Goal: Information Seeking & Learning: Learn about a topic

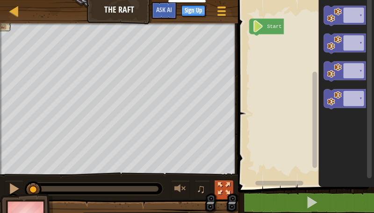
click at [228, 190] on div at bounding box center [224, 189] width 12 height 12
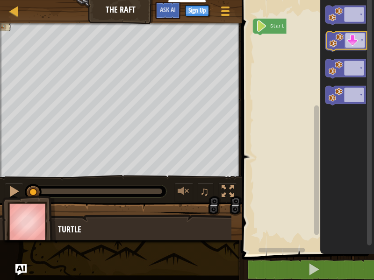
click at [346, 42] on icon "Blockly Workspace" at bounding box center [345, 41] width 40 height 19
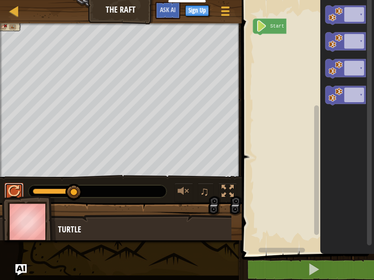
click at [16, 190] on div at bounding box center [14, 191] width 12 height 12
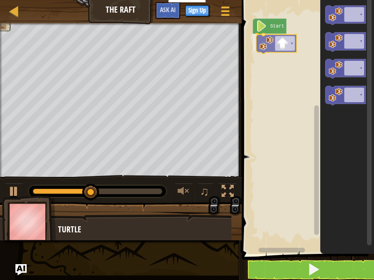
click at [282, 43] on div "Start ▾ ▾ ▾ ▾ ▾ ▾" at bounding box center [306, 124] width 135 height 259
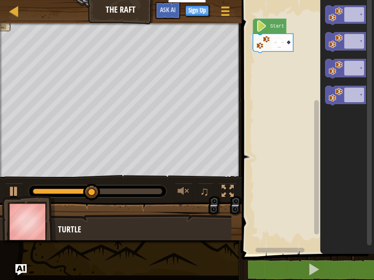
click at [340, 78] on g "▾ ▾ ▾ ▾" at bounding box center [345, 55] width 40 height 99
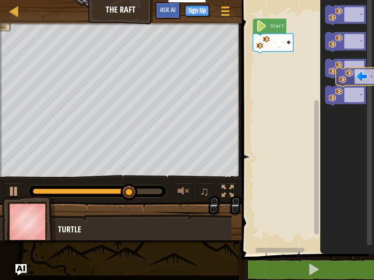
click at [359, 78] on g "▾ ▾ ▾ ▾" at bounding box center [345, 55] width 40 height 99
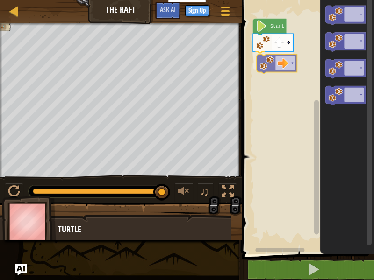
click at [280, 60] on div "Start ▾ ▾ ▾ ▾ ▾ ▾ ▾" at bounding box center [306, 124] width 135 height 259
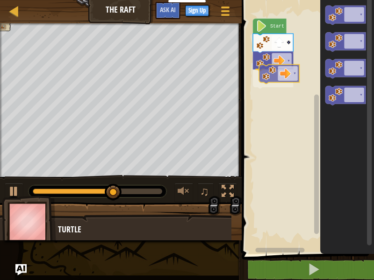
click at [271, 73] on div "Start ▾ ▾ ▾ ▾ ▾ ▾ ▾ ▾" at bounding box center [306, 124] width 135 height 259
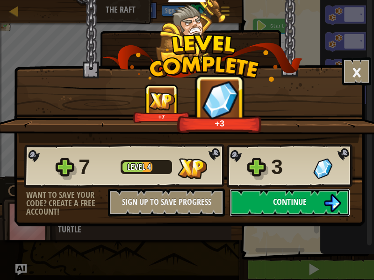
click at [283, 200] on span "Continue" at bounding box center [290, 202] width 34 height 12
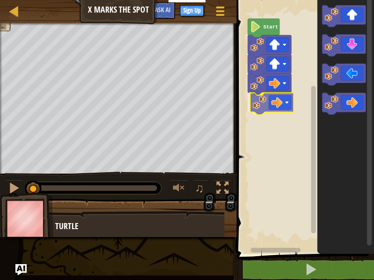
click at [275, 104] on div "Start" at bounding box center [304, 124] width 140 height 259
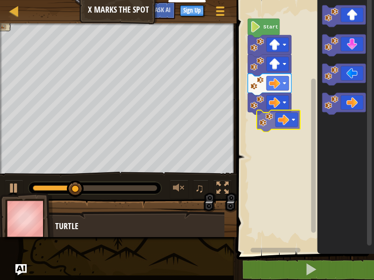
click at [289, 125] on div "Start" at bounding box center [304, 124] width 140 height 259
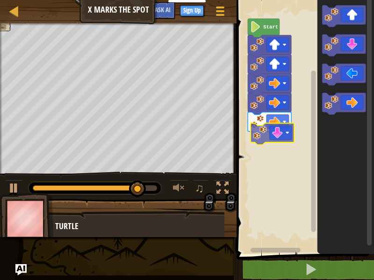
click at [285, 147] on div "Start" at bounding box center [304, 124] width 140 height 259
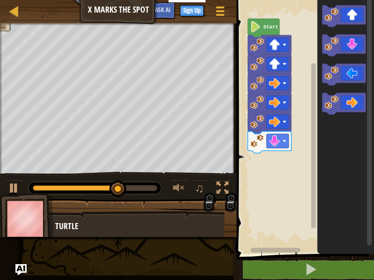
click at [312, 116] on div "Start" at bounding box center [304, 124] width 140 height 259
click at [316, 88] on div "Start" at bounding box center [304, 124] width 140 height 259
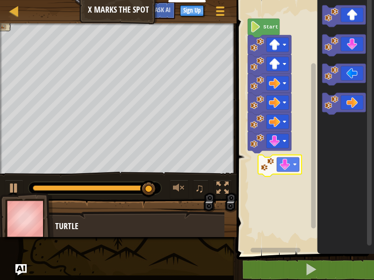
click at [271, 159] on div "Start" at bounding box center [304, 124] width 140 height 259
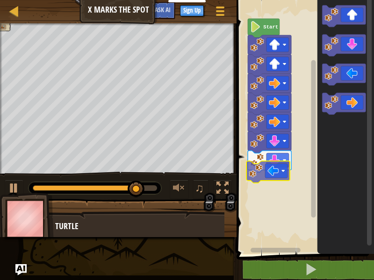
click at [266, 182] on div "Start" at bounding box center [304, 124] width 140 height 259
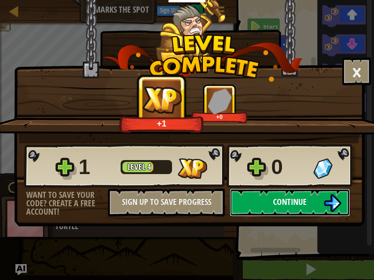
click at [275, 196] on span "Continue" at bounding box center [290, 202] width 34 height 12
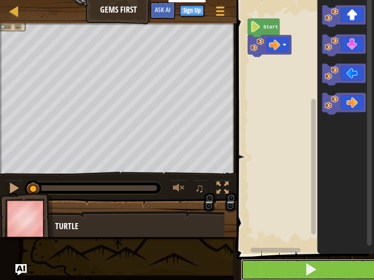
click at [328, 213] on button at bounding box center [311, 269] width 140 height 21
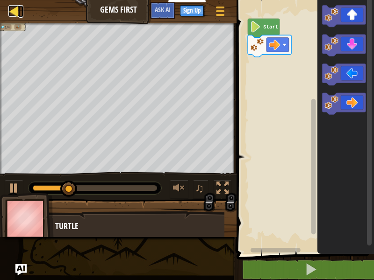
click at [12, 16] on div at bounding box center [14, 11] width 12 height 12
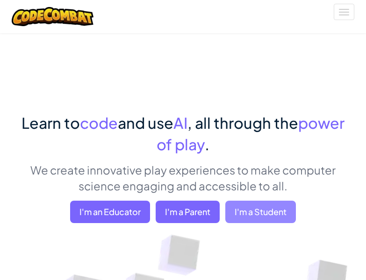
click at [283, 208] on span "I'm a Student" at bounding box center [260, 212] width 71 height 22
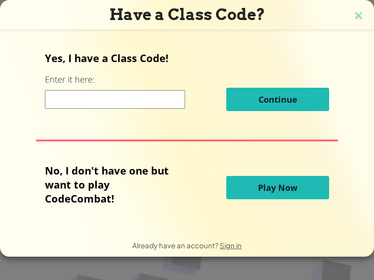
click at [263, 189] on span "Play Now" at bounding box center [277, 187] width 39 height 11
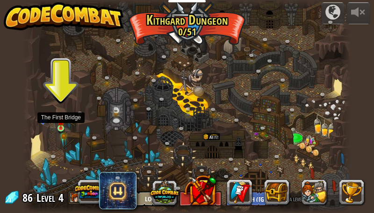
click at [58, 123] on img at bounding box center [60, 122] width 7 height 14
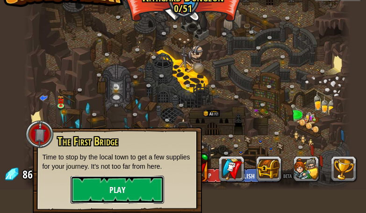
click at [120, 186] on button "Play" at bounding box center [117, 190] width 93 height 28
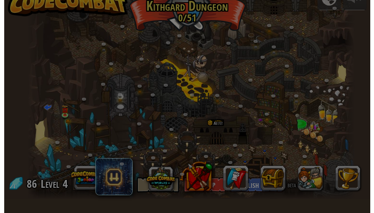
scroll to position [14, 0]
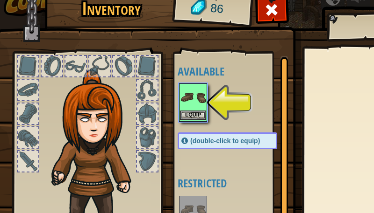
click at [196, 101] on img at bounding box center [193, 98] width 26 height 26
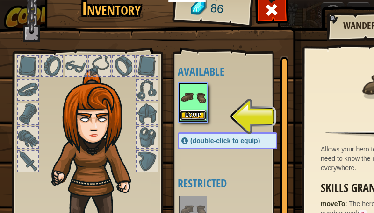
scroll to position [0, 0]
click at [195, 115] on button "Equip" at bounding box center [193, 116] width 26 height 10
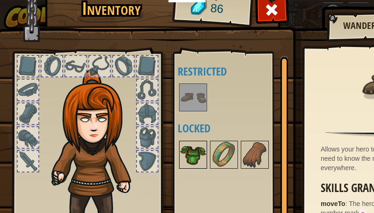
click at [200, 160] on img at bounding box center [193, 155] width 26 height 26
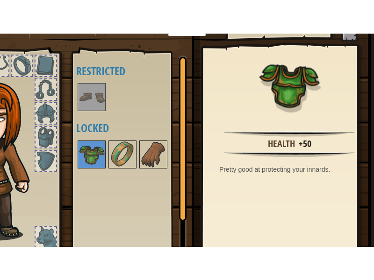
scroll to position [117, 109]
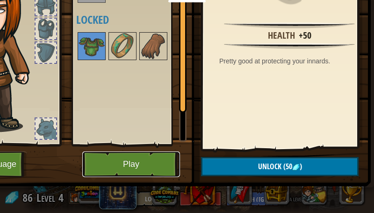
drag, startPoint x: 125, startPoint y: 157, endPoint x: 142, endPoint y: 198, distance: 44.4
click at [123, 152] on button "Play" at bounding box center [131, 165] width 98 height 26
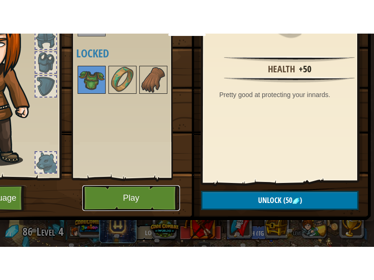
scroll to position [50, 109]
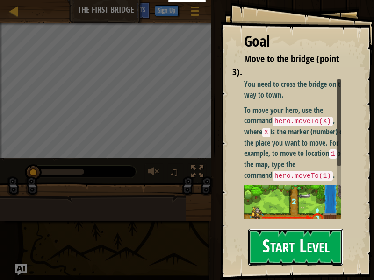
click at [287, 213] on button "Start Level" at bounding box center [295, 247] width 95 height 37
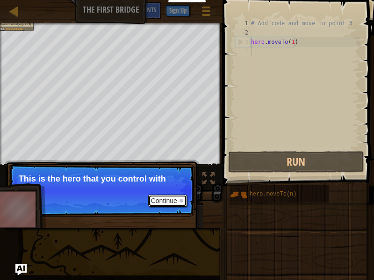
click at [174, 203] on button "Continue" at bounding box center [167, 201] width 39 height 12
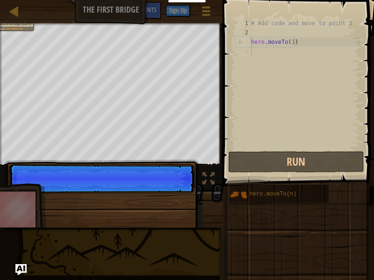
scroll to position [4, 0]
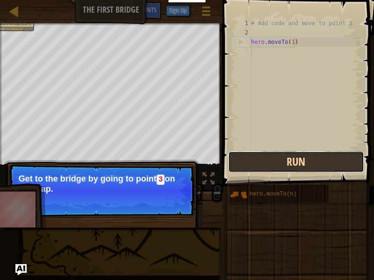
click at [268, 163] on button "Run" at bounding box center [296, 161] width 136 height 21
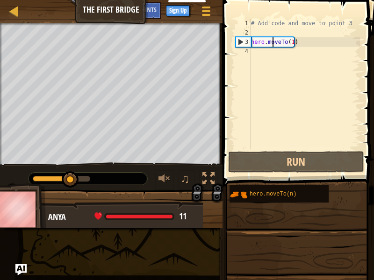
click at [271, 44] on div "# Add code and move to point 3 hero . moveTo ( 1 )" at bounding box center [304, 93] width 111 height 149
drag, startPoint x: 278, startPoint y: 44, endPoint x: 287, endPoint y: 44, distance: 8.9
click at [278, 44] on div "# Add code and move to point 3 hero . moveTo ( 1 )" at bounding box center [304, 93] width 111 height 149
drag, startPoint x: 299, startPoint y: 43, endPoint x: 278, endPoint y: 46, distance: 21.7
click at [297, 43] on div "# Add code and move to point 3 hero . moveTo ( 1 )" at bounding box center [304, 93] width 111 height 149
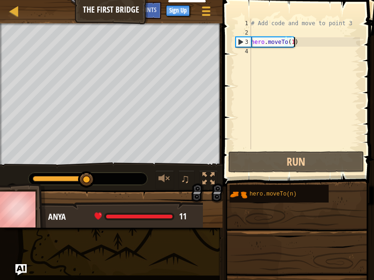
click at [241, 40] on div "3" at bounding box center [243, 41] width 15 height 9
type textarea "hero.moveTo(1)"
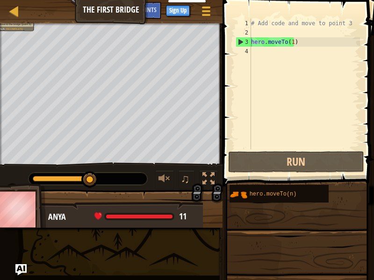
drag, startPoint x: 133, startPoint y: 218, endPoint x: 151, endPoint y: 209, distance: 19.8
click at [151, 213] on div at bounding box center [139, 217] width 66 height 4
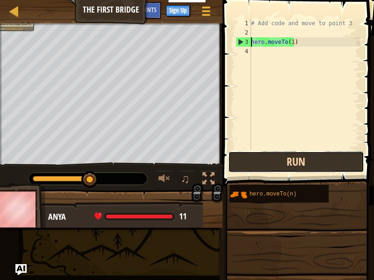
click at [266, 156] on button "Run" at bounding box center [296, 161] width 136 height 21
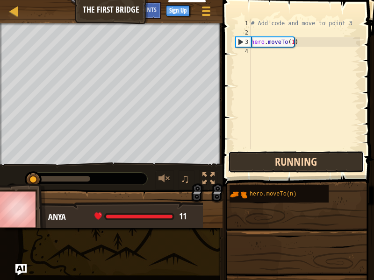
click at [265, 156] on button "Running" at bounding box center [296, 161] width 136 height 21
click at [262, 156] on button "Running" at bounding box center [296, 161] width 136 height 21
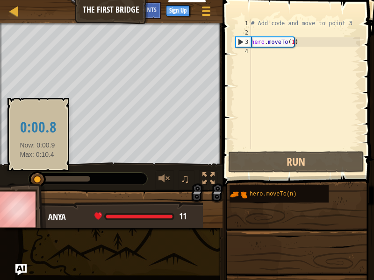
drag, startPoint x: 86, startPoint y: 179, endPoint x: 43, endPoint y: 172, distance: 43.6
click at [37, 177] on div at bounding box center [61, 179] width 57 height 6
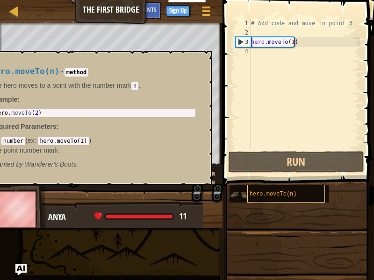
click at [253, 193] on span "hero.moveTo(n)" at bounding box center [272, 194] width 47 height 7
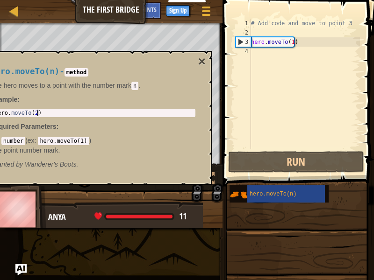
type textarea "hero.moveTo(2)"
click at [50, 113] on div "hero . moveTo ( 2 )" at bounding box center [93, 120] width 201 height 20
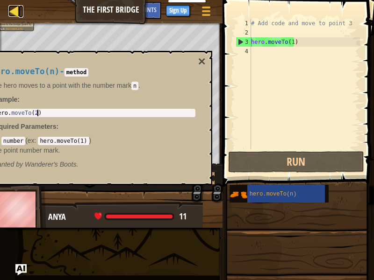
click at [11, 10] on div at bounding box center [14, 11] width 12 height 12
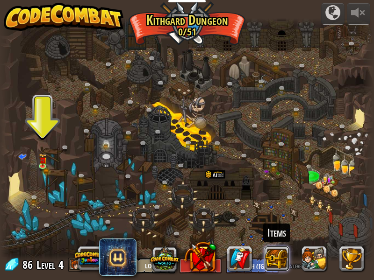
click at [280, 213] on button at bounding box center [276, 258] width 25 height 25
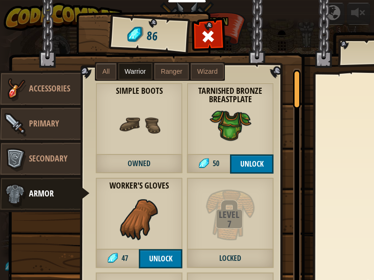
drag, startPoint x: 55, startPoint y: 28, endPoint x: 73, endPoint y: 245, distance: 217.0
click at [73, 213] on img at bounding box center [245, 151] width 475 height 339
drag, startPoint x: 199, startPoint y: 200, endPoint x: 210, endPoint y: 205, distance: 11.7
drag, startPoint x: 210, startPoint y: 205, endPoint x: 307, endPoint y: 175, distance: 101.2
click at [296, 213] on div at bounding box center [296, 187] width 7 height 237
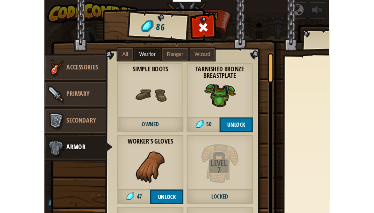
scroll to position [842, 0]
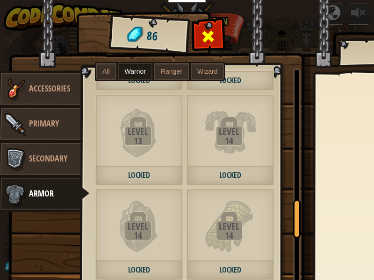
click at [212, 44] on span at bounding box center [208, 36] width 15 height 15
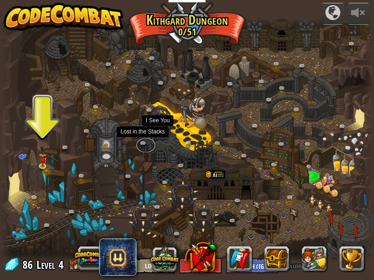
drag, startPoint x: 153, startPoint y: 135, endPoint x: 156, endPoint y: 126, distance: 9.9
